Goal: Navigation & Orientation: Go to known website

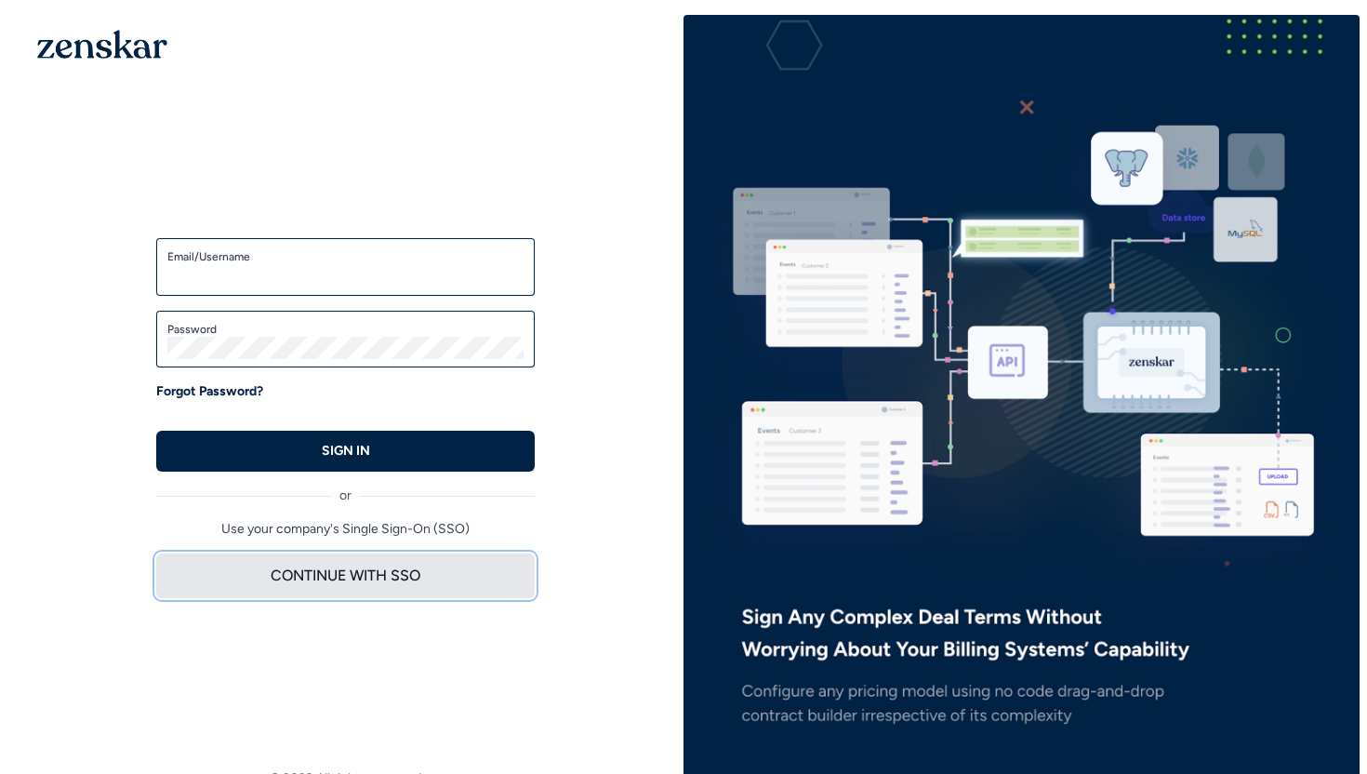
click at [320, 579] on button "CONTINUE WITH SSO" at bounding box center [345, 575] width 378 height 45
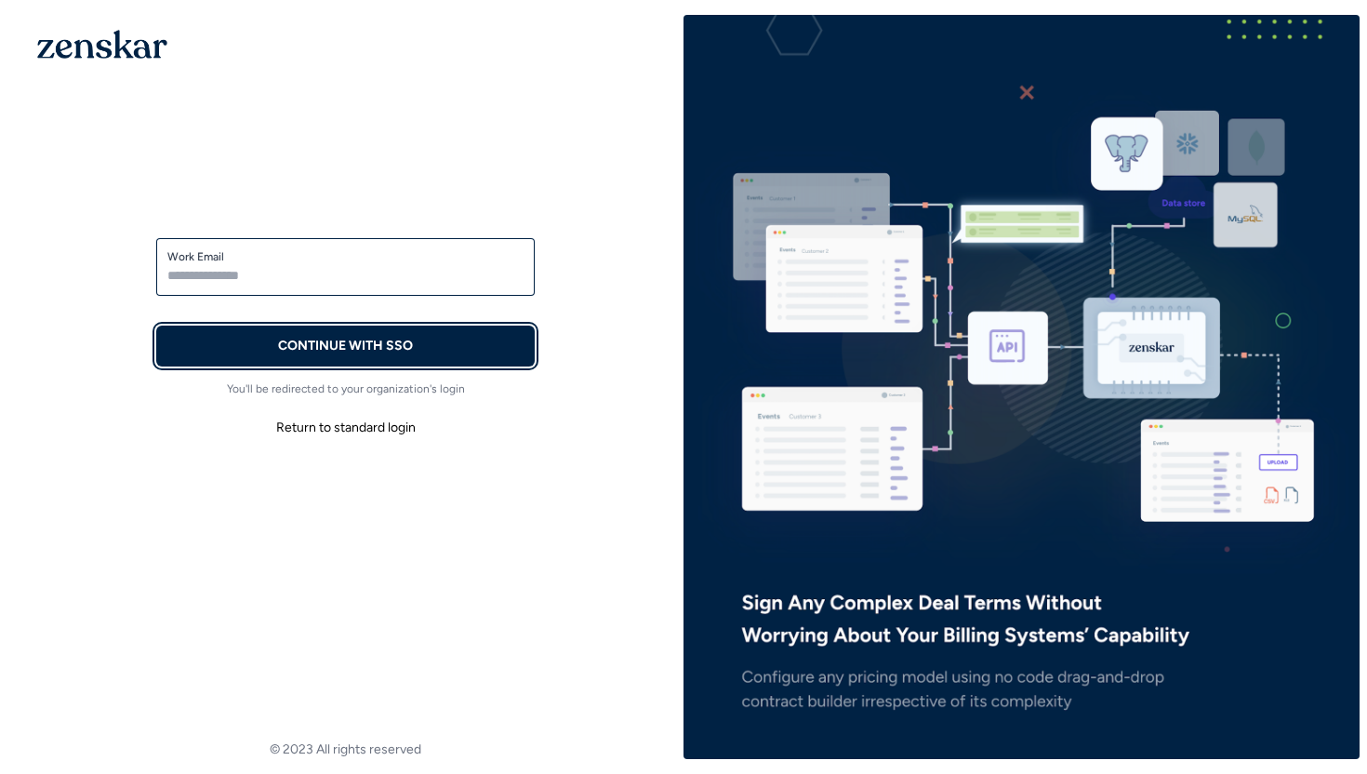
click at [344, 352] on p "CONTINUE WITH SSO" at bounding box center [345, 346] width 135 height 19
click at [377, 260] on label "Work Email" at bounding box center [345, 256] width 356 height 15
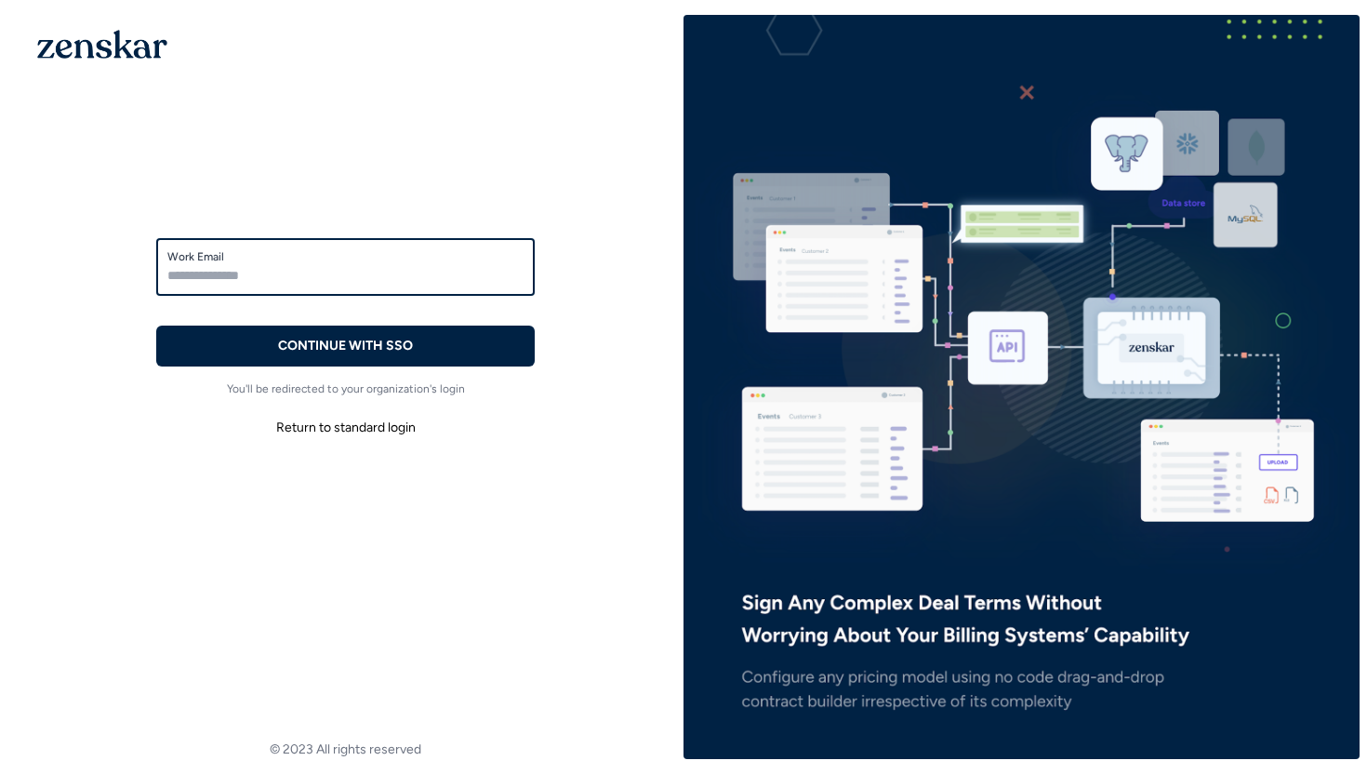
click at [377, 264] on input "Work Email" at bounding box center [345, 275] width 356 height 22
type input "**********"
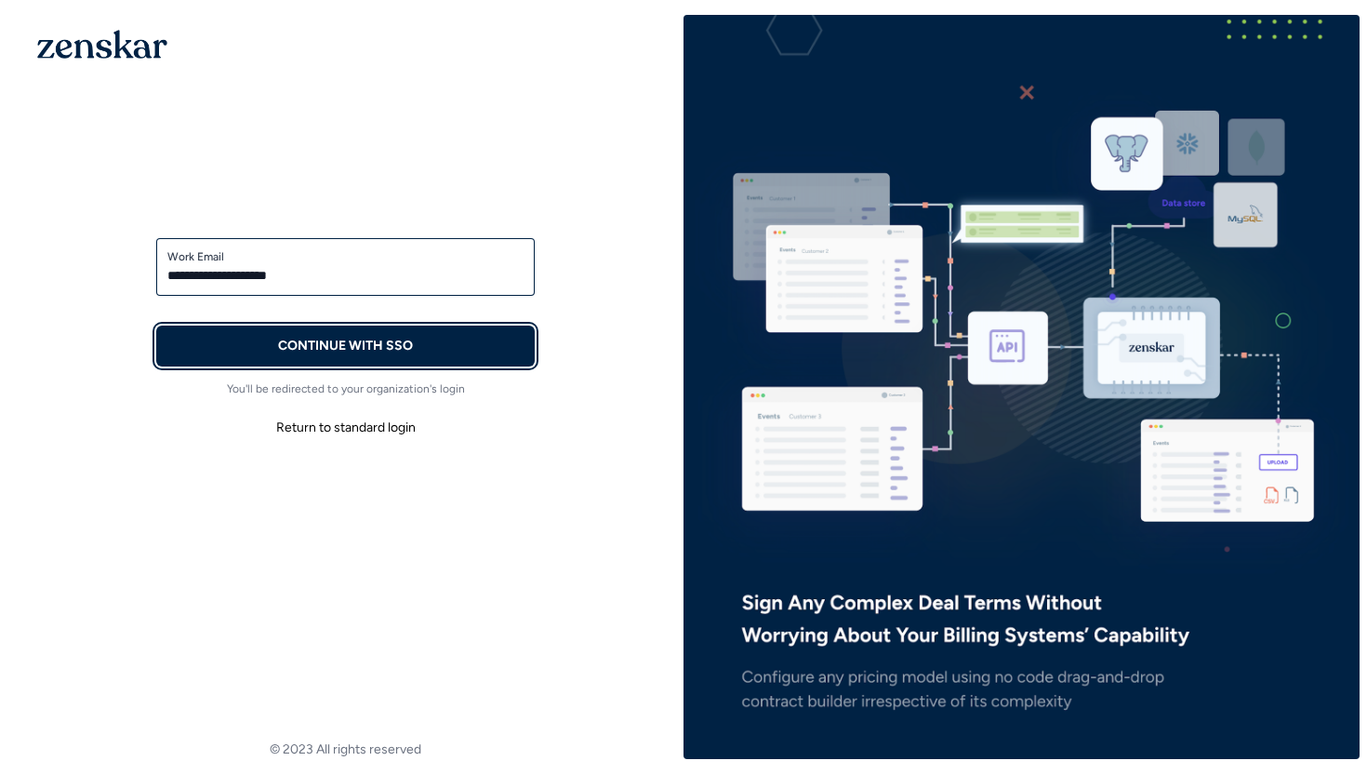
click at [376, 342] on p "CONTINUE WITH SSO" at bounding box center [345, 346] width 135 height 19
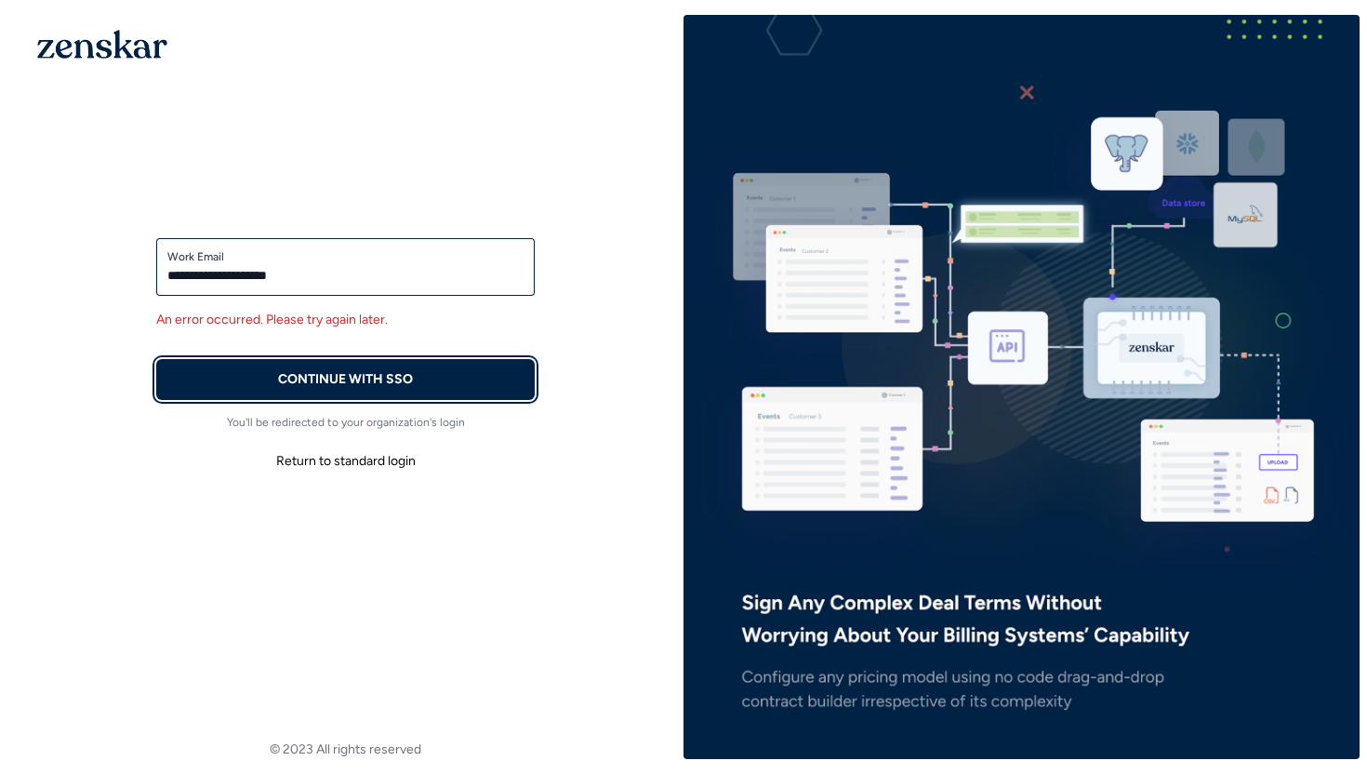
click at [295, 370] on p "CONTINUE WITH SSO" at bounding box center [345, 379] width 135 height 19
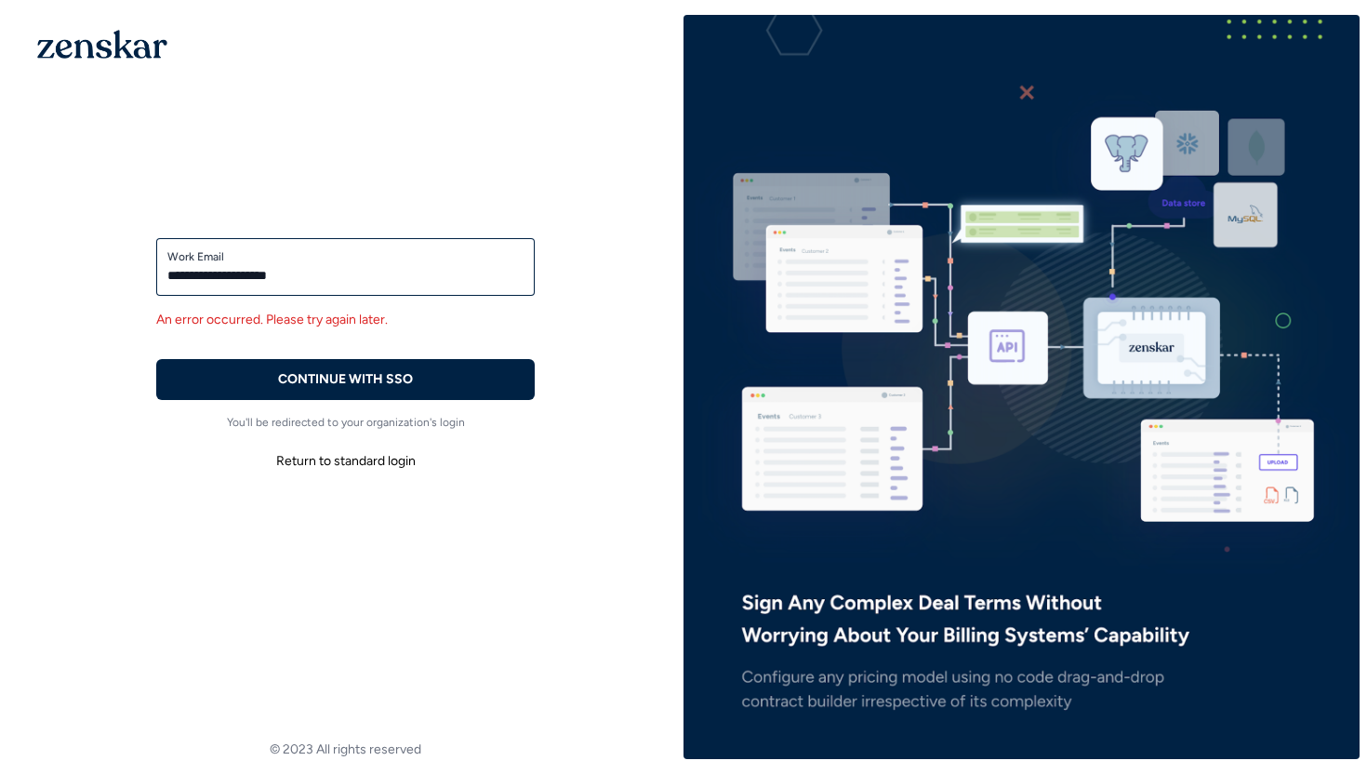
click at [312, 464] on button "Return to standard login" at bounding box center [345, 460] width 378 height 33
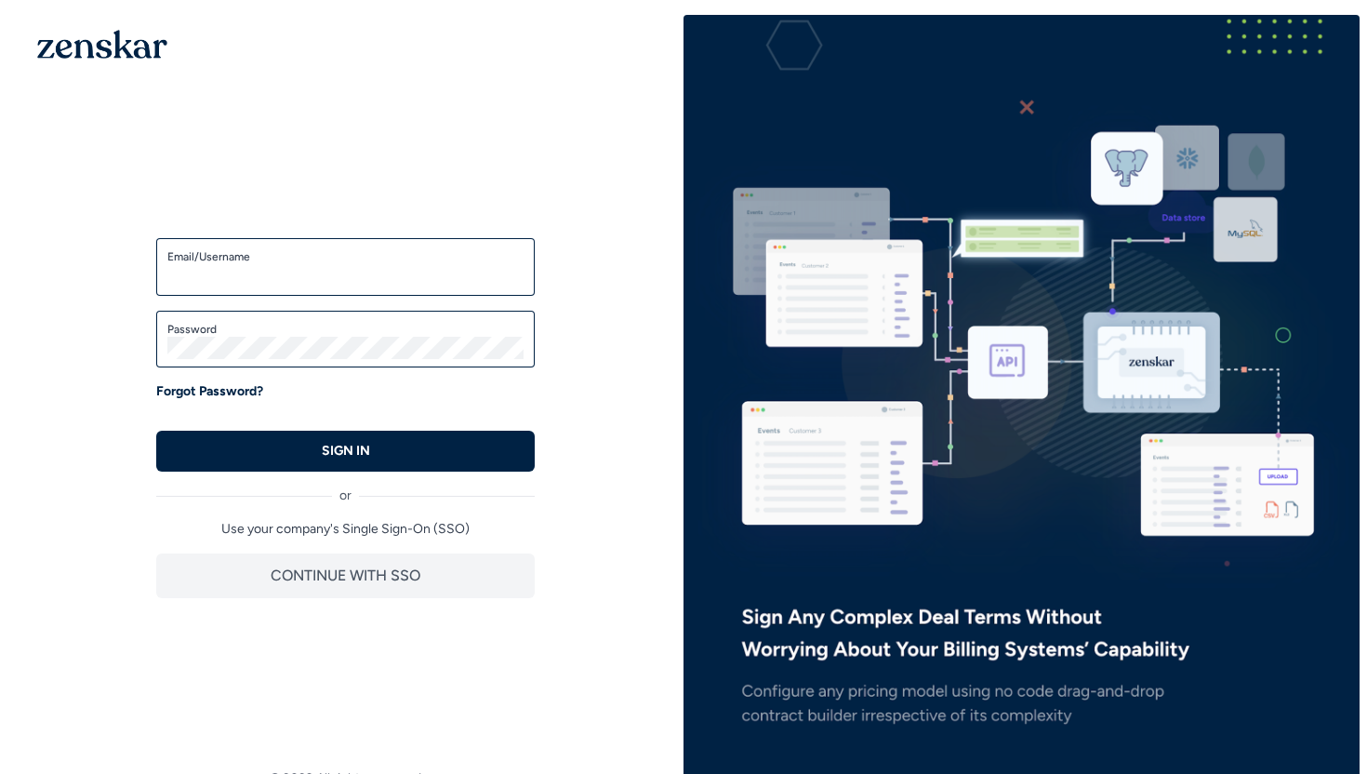
click at [286, 302] on form "Email/Username Password Forgot Password? SIGN IN" at bounding box center [345, 354] width 378 height 233
click at [285, 279] on input "Email/Username" at bounding box center [345, 275] width 356 height 22
type input "**********"
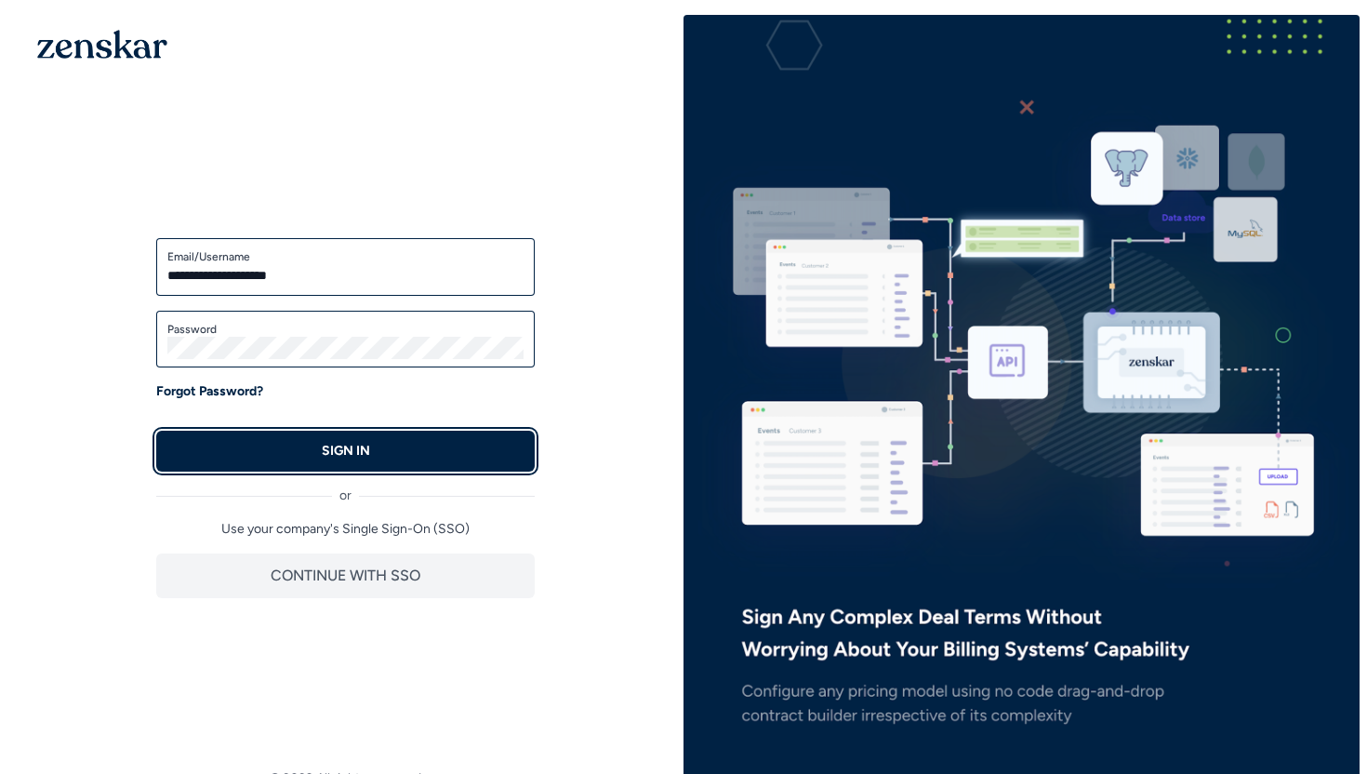
click at [428, 438] on button "SIGN IN" at bounding box center [345, 451] width 378 height 41
